Goal: Navigation & Orientation: Find specific page/section

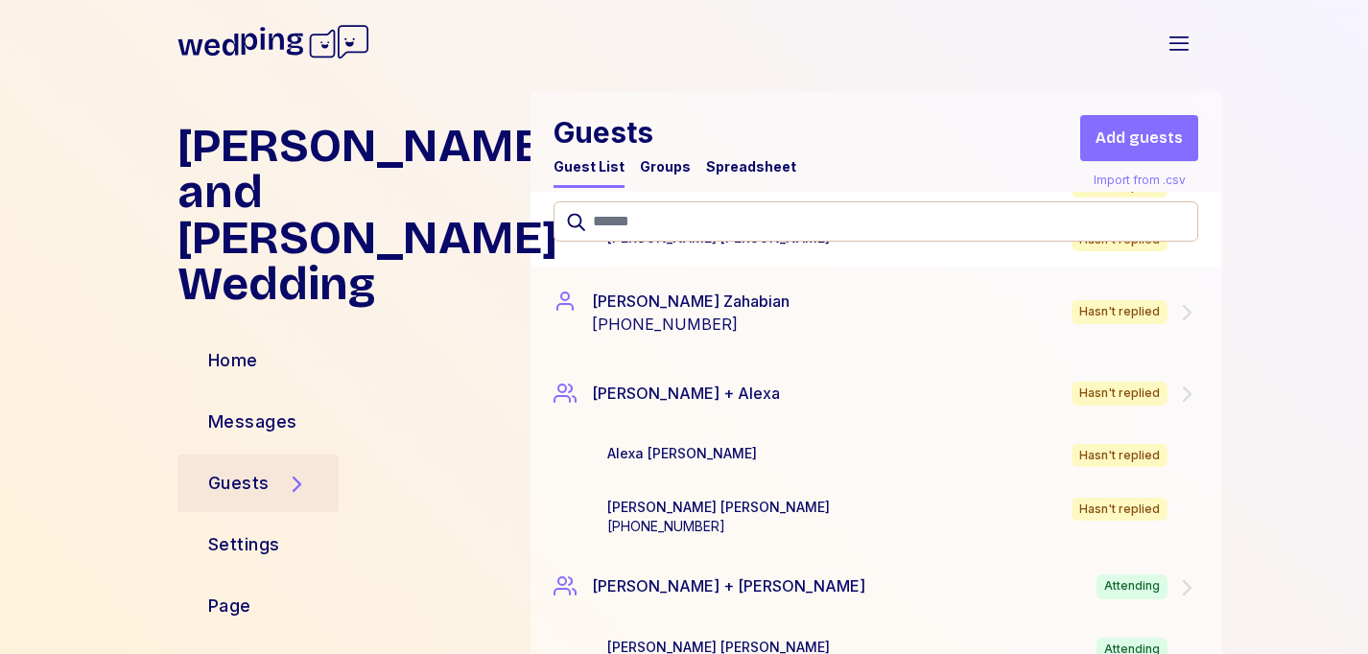
scroll to position [211, 0]
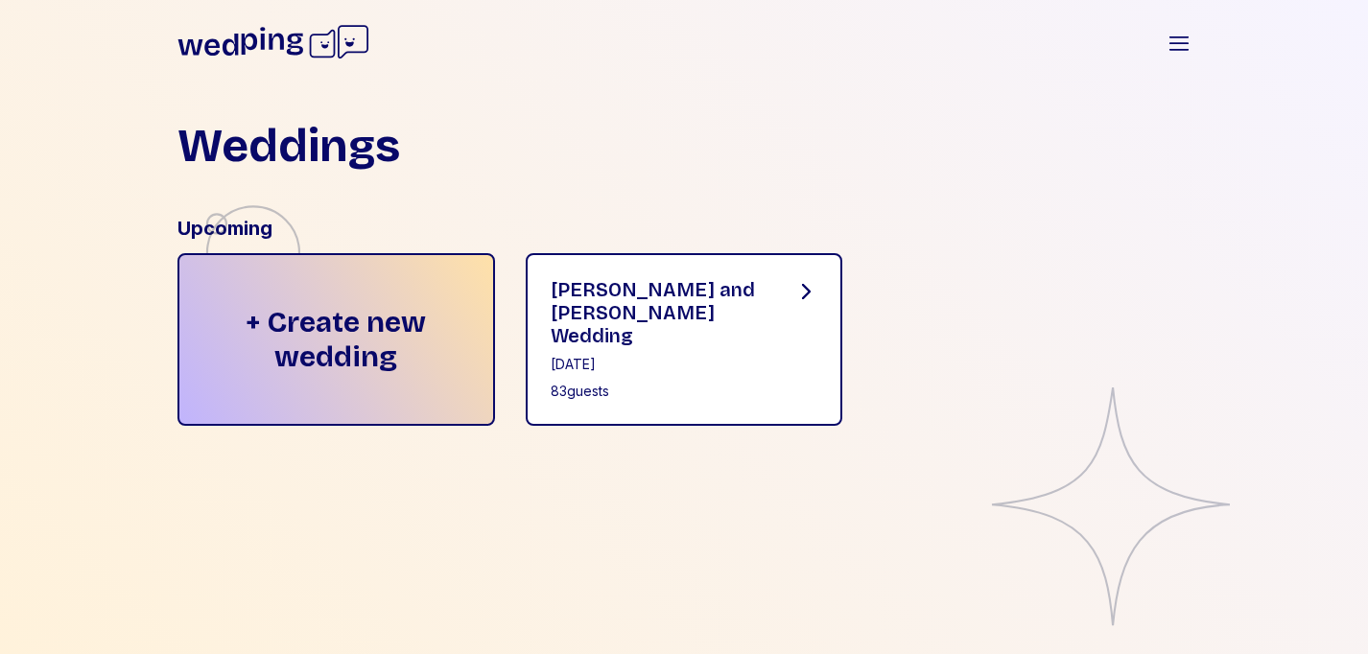
click at [654, 300] on div "[PERSON_NAME] and [PERSON_NAME] Wedding" at bounding box center [658, 312] width 214 height 69
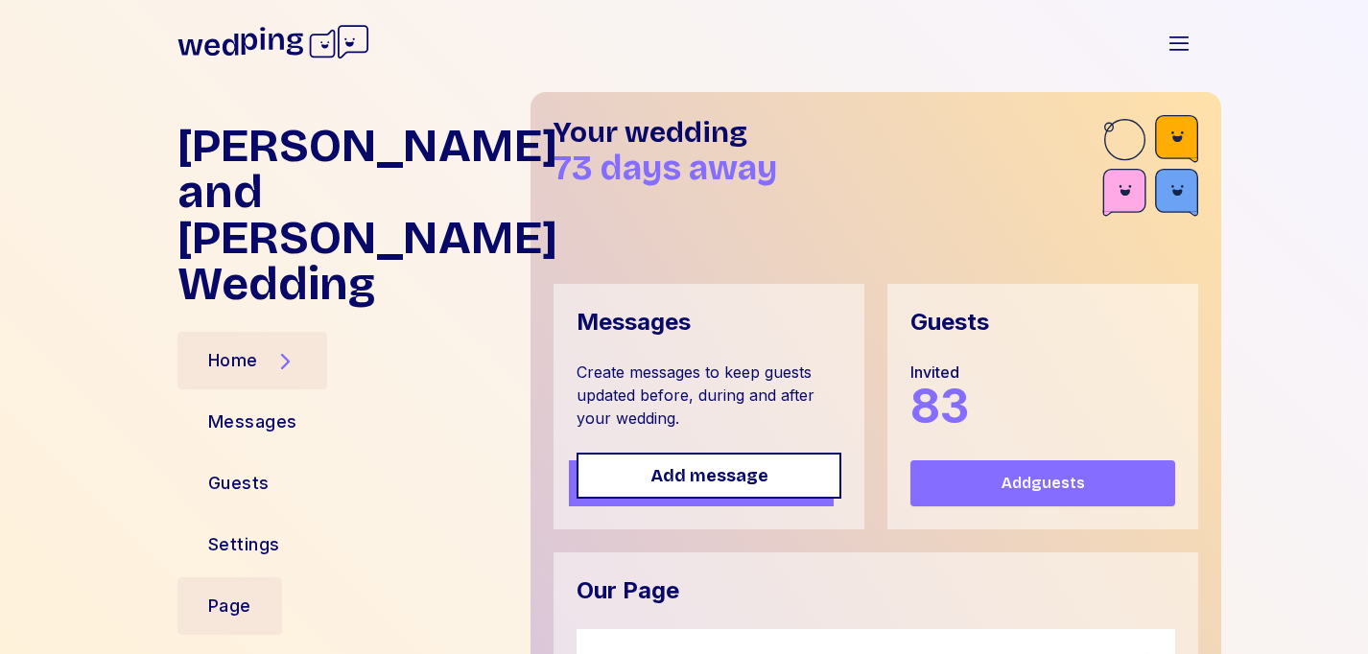
click at [236, 577] on div "Page" at bounding box center [229, 606] width 105 height 58
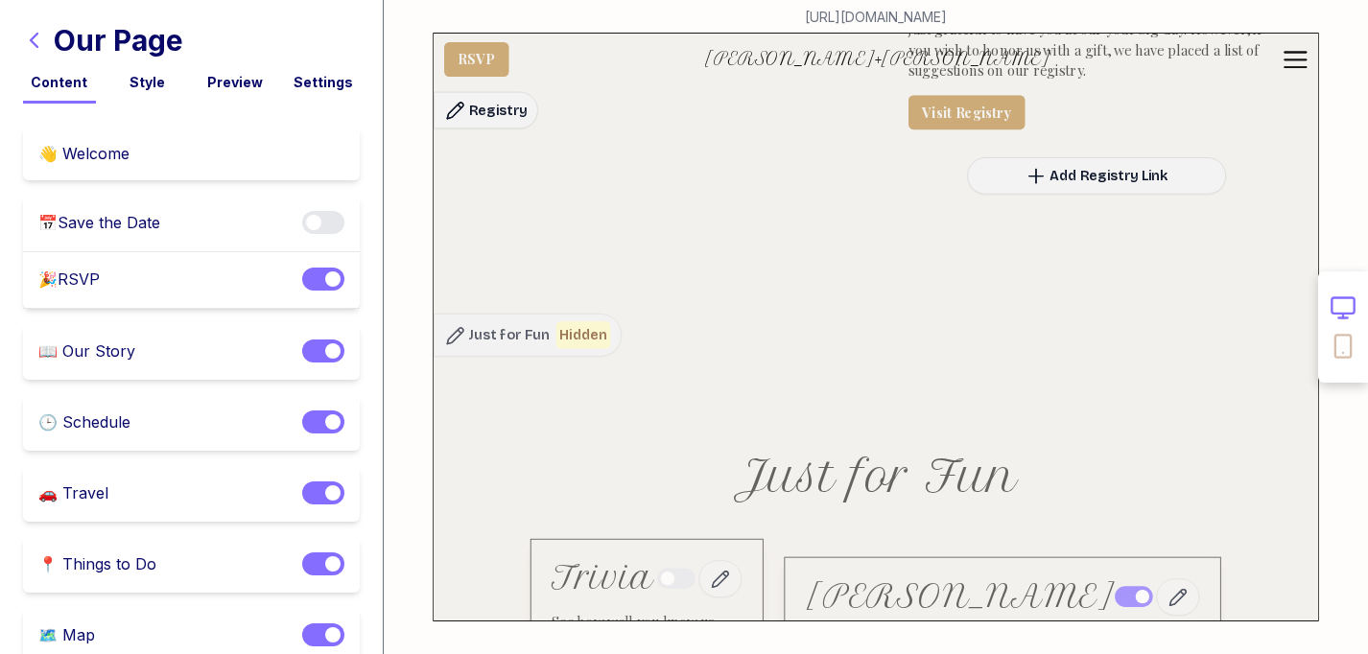
scroll to position [10193, 0]
